Goal: Information Seeking & Learning: Learn about a topic

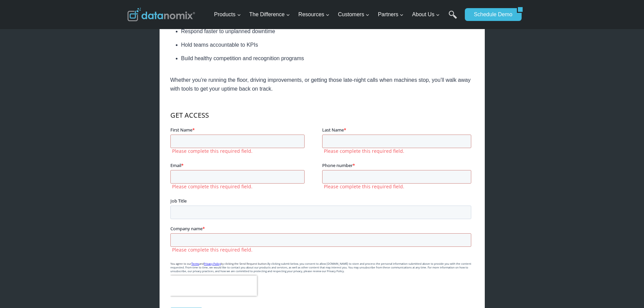
click at [332, 193] on fieldset "Email * Please complete this required field. Phone number * Please complete thi…" at bounding box center [321, 179] width 303 height 35
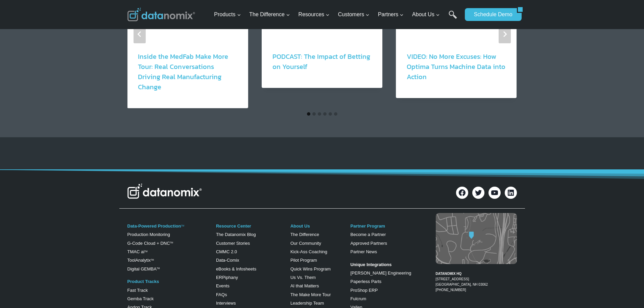
scroll to position [710, 0]
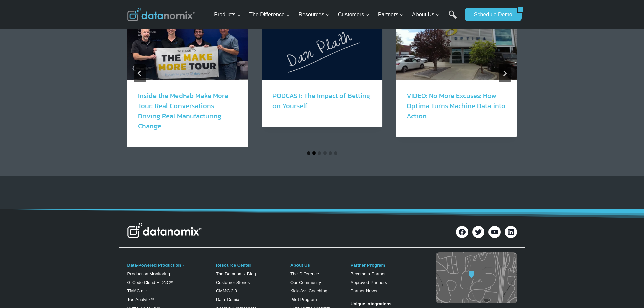
click at [314, 151] on button "Go to slide 2" at bounding box center [313, 152] width 3 height 3
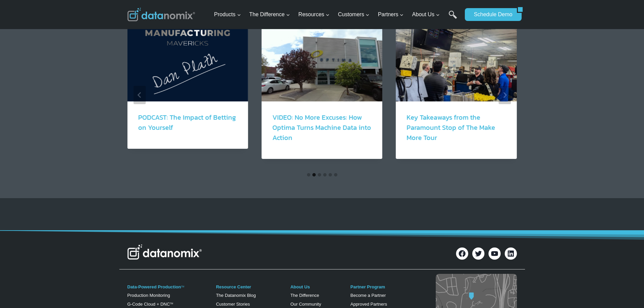
scroll to position [676, 0]
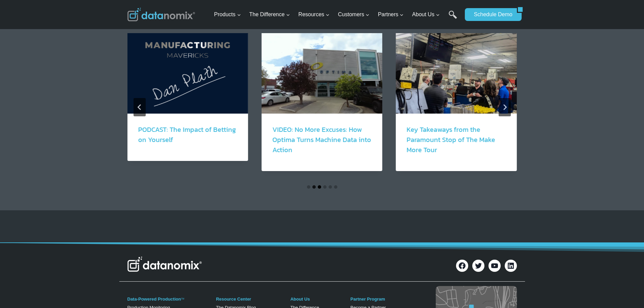
click at [319, 185] on button "Go to slide 3" at bounding box center [319, 186] width 3 height 3
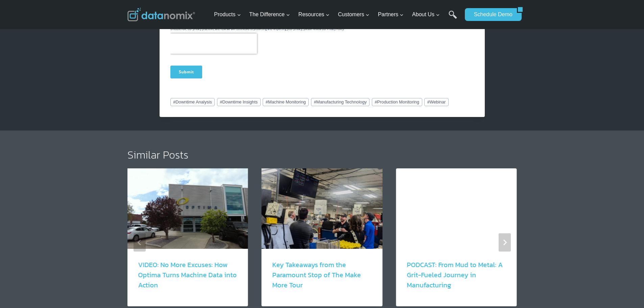
scroll to position [608, 0]
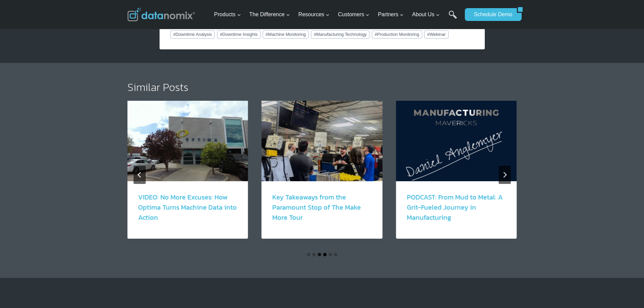
click at [325, 253] on button "Go to slide 4" at bounding box center [324, 254] width 3 height 3
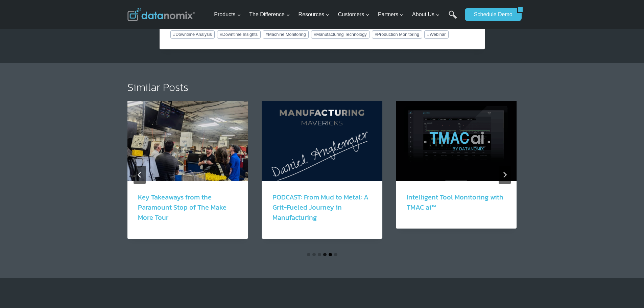
click at [329, 253] on button "Go to slide 5" at bounding box center [329, 254] width 3 height 3
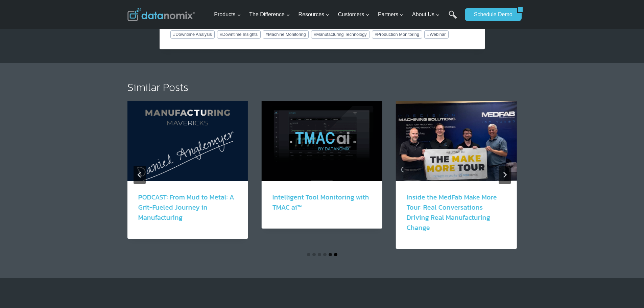
click at [334, 253] on button "Go to slide 6" at bounding box center [335, 254] width 3 height 3
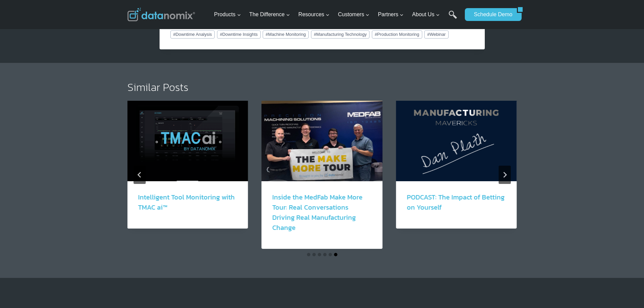
click at [337, 253] on button "Go to slide 6" at bounding box center [335, 254] width 3 height 3
click at [503, 172] on icon "Go to first slide" at bounding box center [504, 175] width 6 height 6
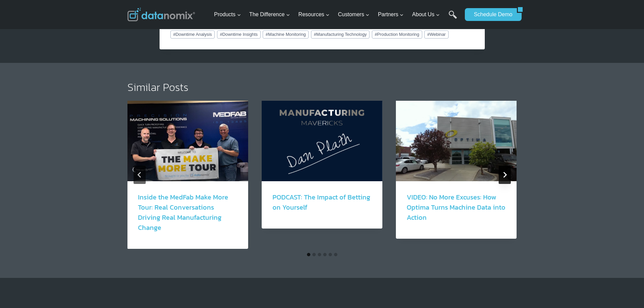
click at [503, 172] on icon "Next" at bounding box center [504, 175] width 6 height 6
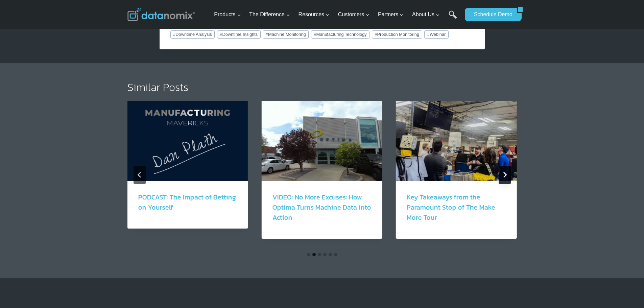
click at [503, 172] on icon "Next" at bounding box center [504, 175] width 6 height 6
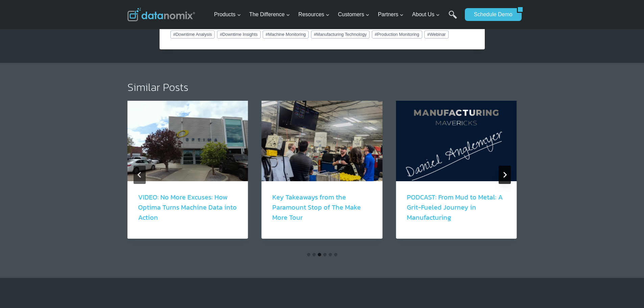
click at [503, 172] on icon "Next" at bounding box center [504, 175] width 6 height 6
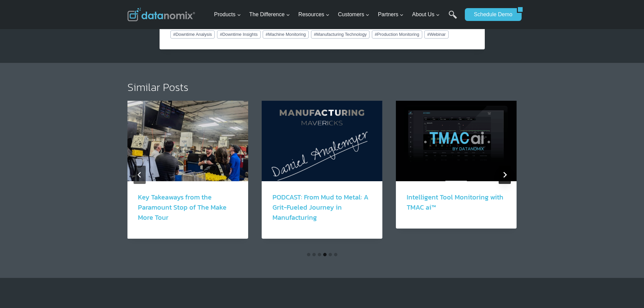
click at [503, 172] on icon "Next" at bounding box center [504, 175] width 6 height 6
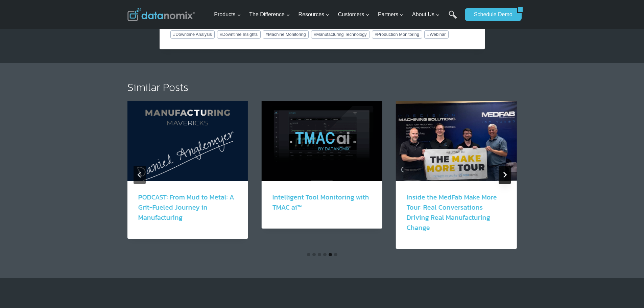
click at [503, 172] on icon "Next" at bounding box center [504, 175] width 6 height 6
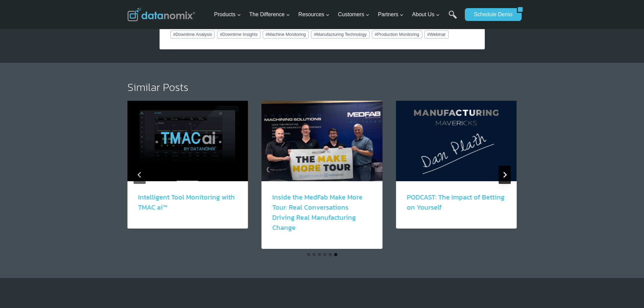
click at [503, 172] on icon "Next" at bounding box center [504, 175] width 6 height 6
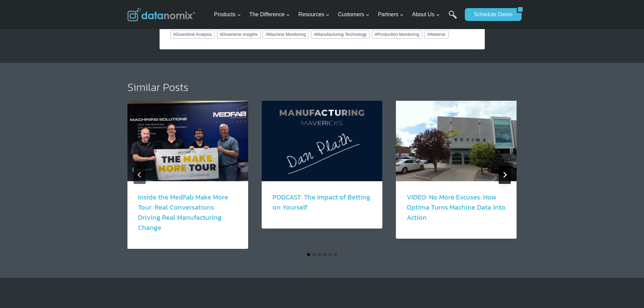
click at [503, 172] on icon "Next" at bounding box center [504, 175] width 6 height 6
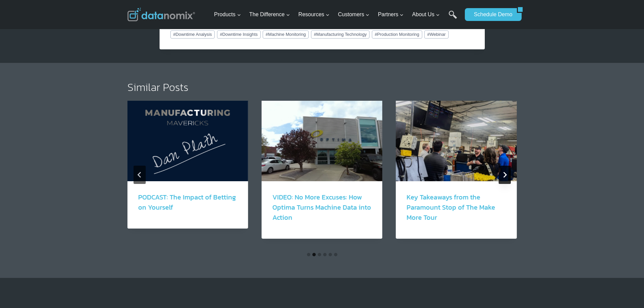
click at [503, 172] on icon "Next" at bounding box center [504, 175] width 6 height 6
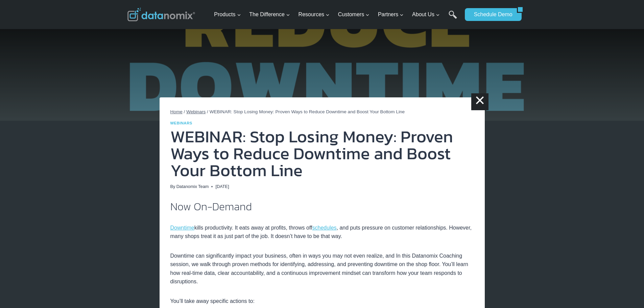
scroll to position [0, 0]
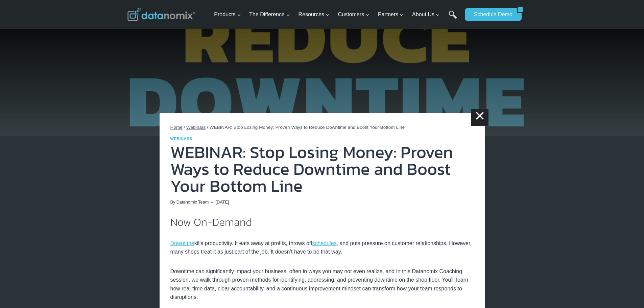
click at [160, 14] on img at bounding box center [161, 15] width 68 height 14
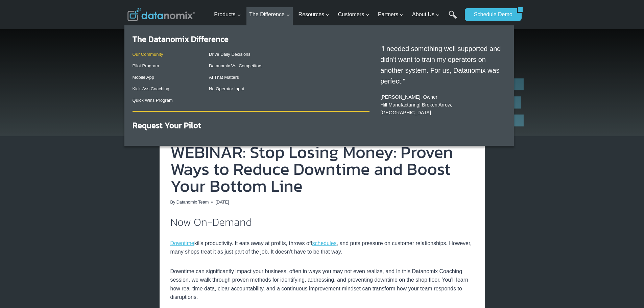
click at [157, 56] on link "Our Community" at bounding box center [147, 54] width 31 height 5
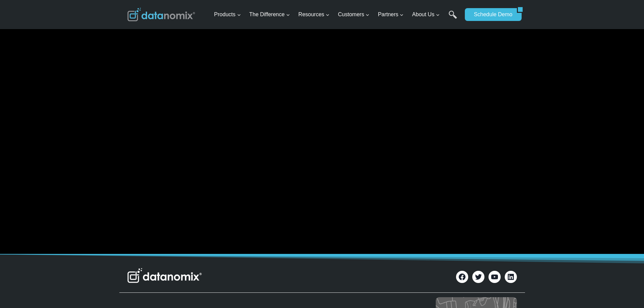
scroll to position [4358, 0]
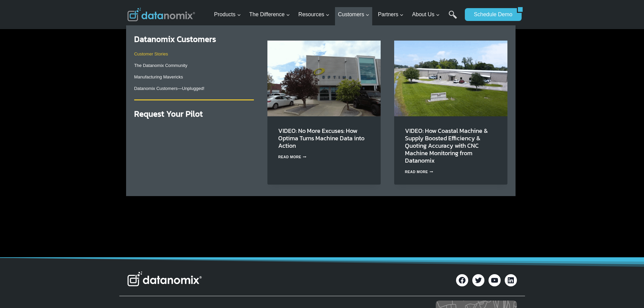
click at [161, 52] on link "Customer Stories" at bounding box center [151, 53] width 34 height 5
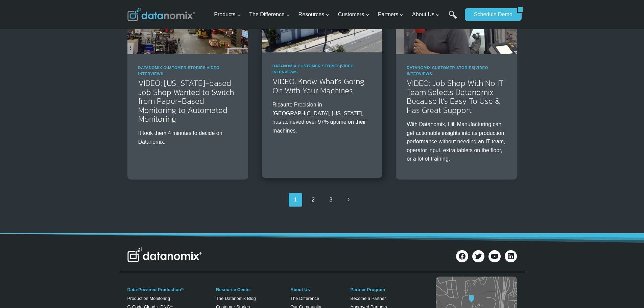
scroll to position [1047, 0]
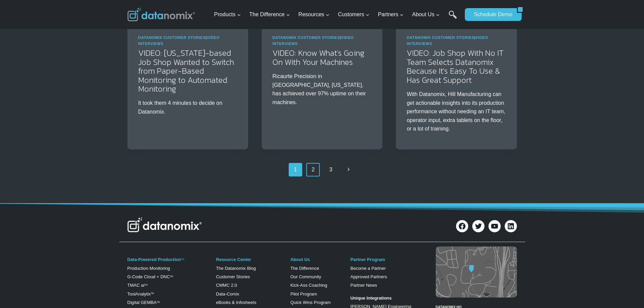
click at [312, 163] on link "2" at bounding box center [313, 170] width 14 height 14
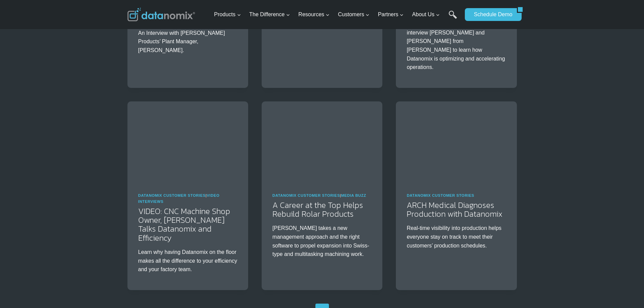
scroll to position [1014, 0]
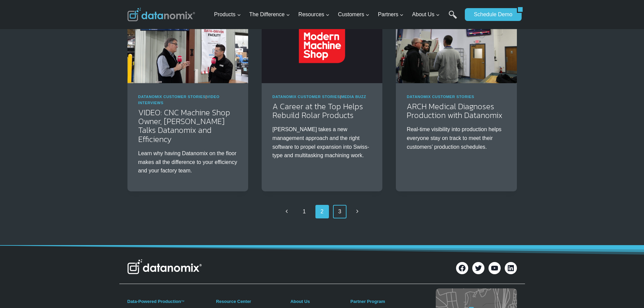
click at [340, 205] on link "3" at bounding box center [340, 212] width 14 height 14
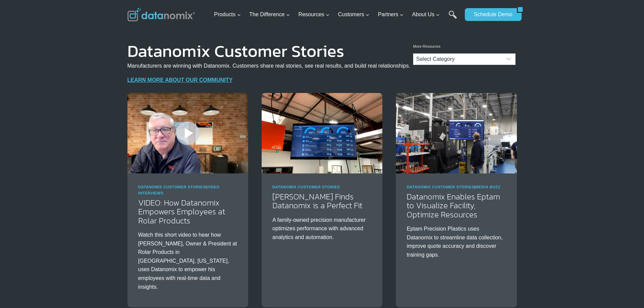
click at [154, 11] on img at bounding box center [161, 15] width 68 height 14
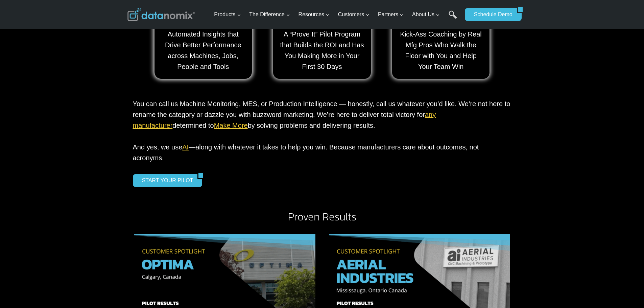
scroll to position [584, 0]
